Goal: Transaction & Acquisition: Purchase product/service

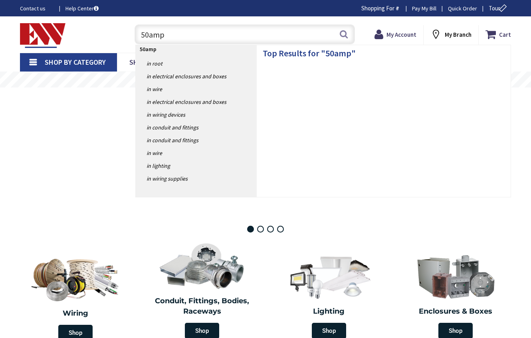
type input "[GEOGRAPHIC_DATA], [GEOGRAPHIC_DATA]"
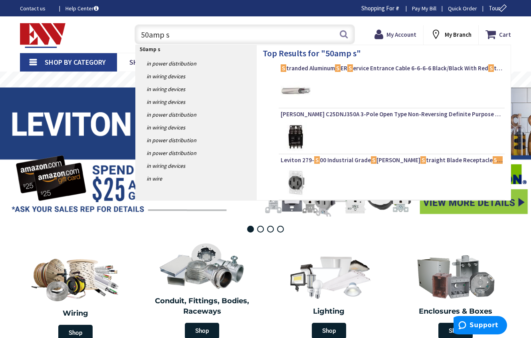
type input "50amp s"
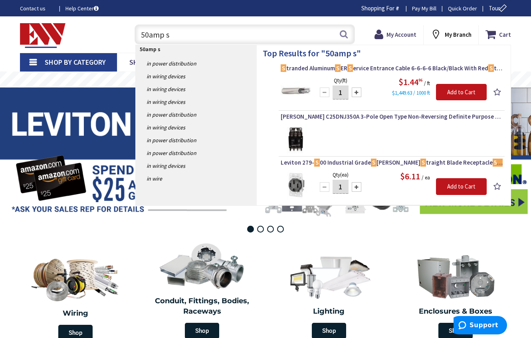
click at [295, 169] on div "Leviton 279- S 00 Industrial Grade S [PERSON_NAME] S traight Blade Receptacle 5…" at bounding box center [392, 164] width 222 height 12
click at [296, 187] on img at bounding box center [296, 185] width 30 height 30
click at [303, 180] on img at bounding box center [296, 185] width 30 height 30
